Goal: Find specific page/section: Find specific page/section

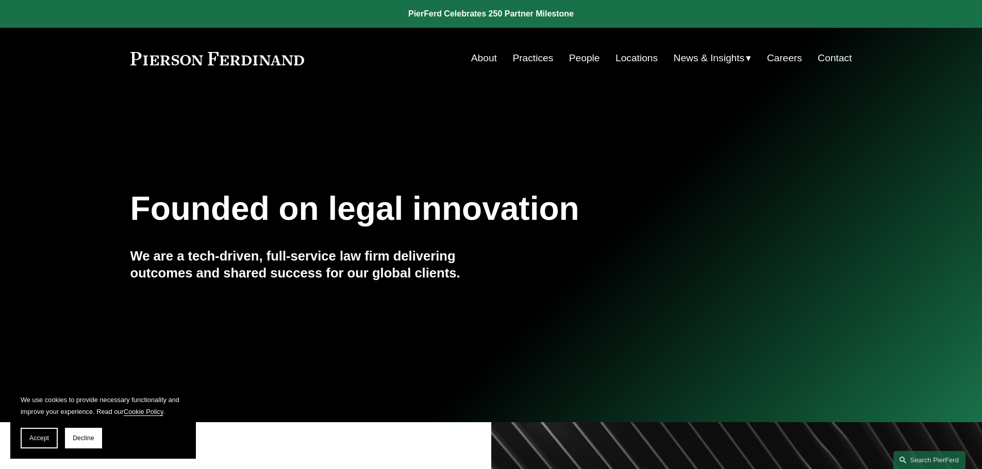
click at [481, 61] on link "About" at bounding box center [484, 58] width 26 height 20
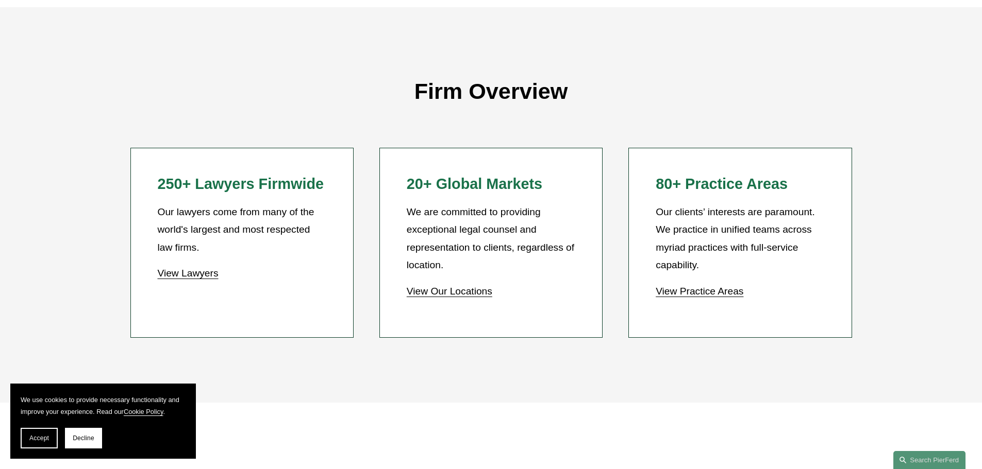
scroll to position [928, 0]
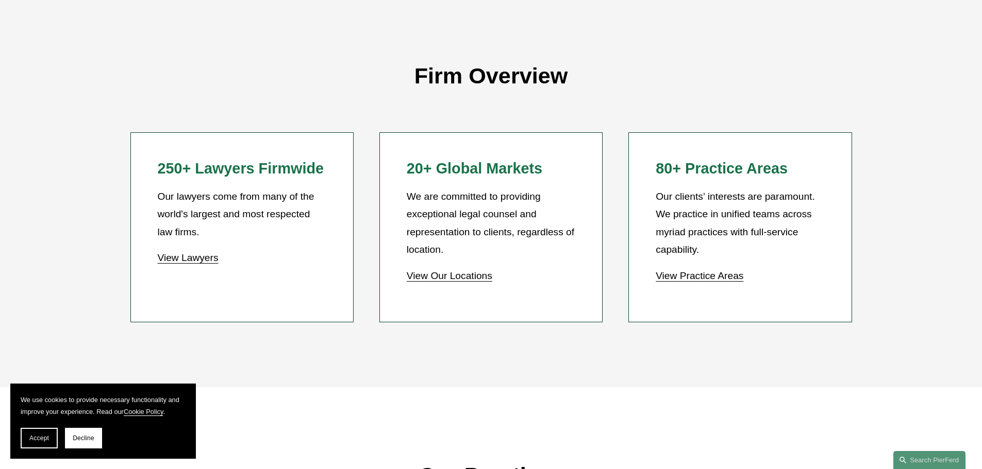
click at [180, 260] on link "View Lawyers" at bounding box center [187, 257] width 61 height 11
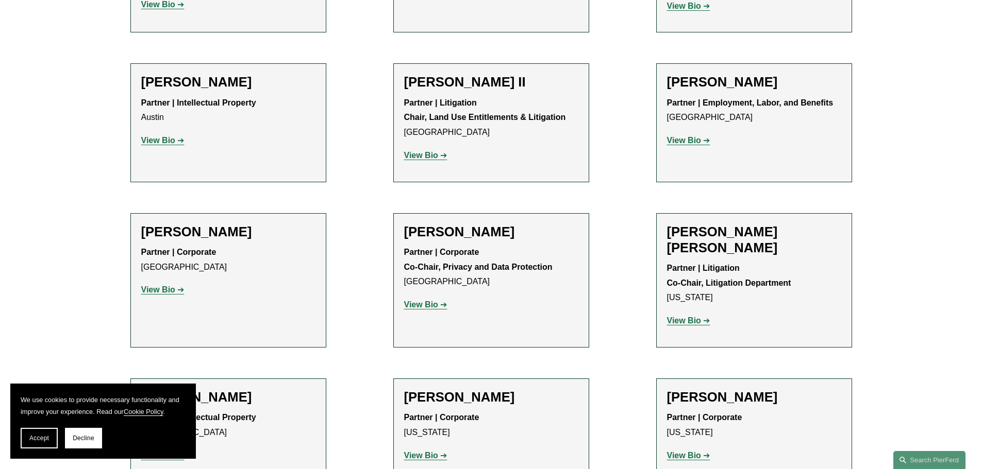
scroll to position [1134, 0]
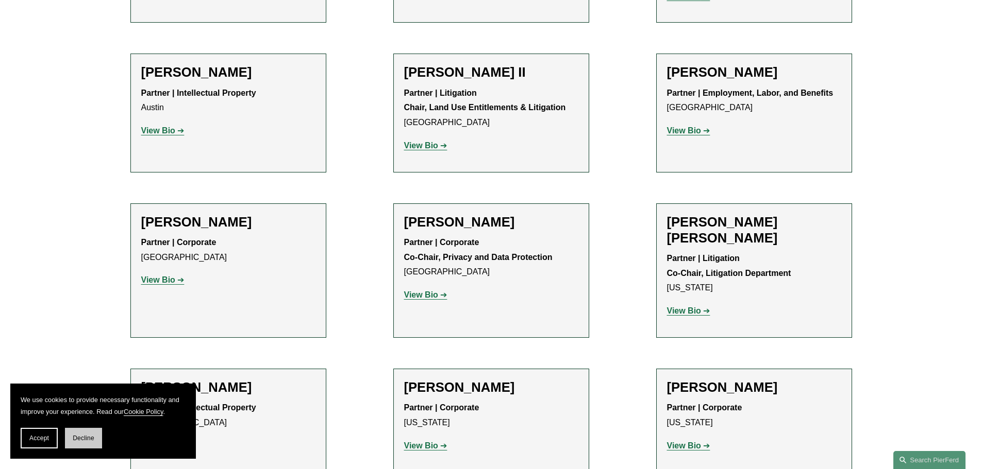
click at [87, 437] on span "Decline" at bounding box center [84, 438] width 22 height 7
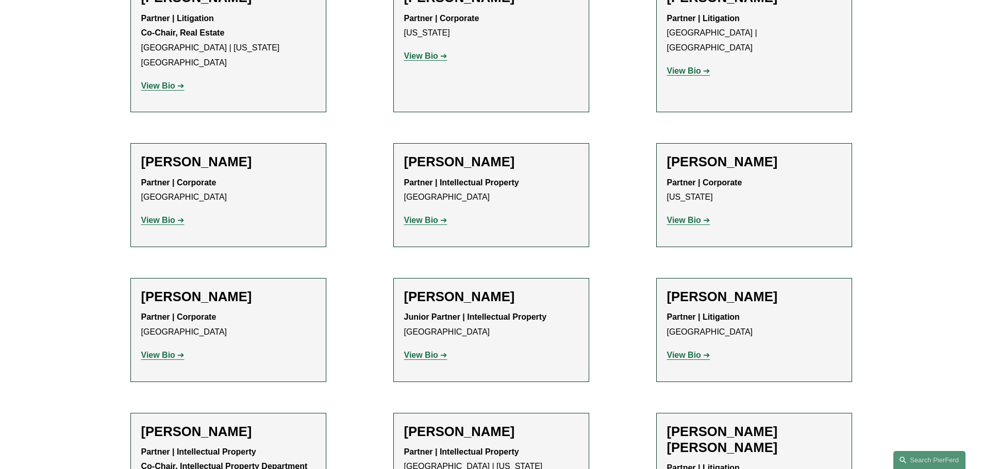
scroll to position [6183, 0]
